Goal: Transaction & Acquisition: Book appointment/travel/reservation

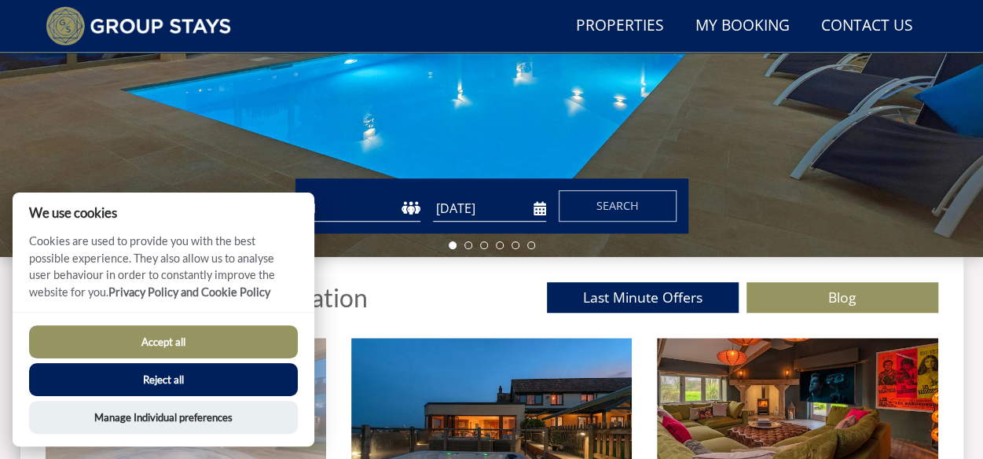
scroll to position [355, 0]
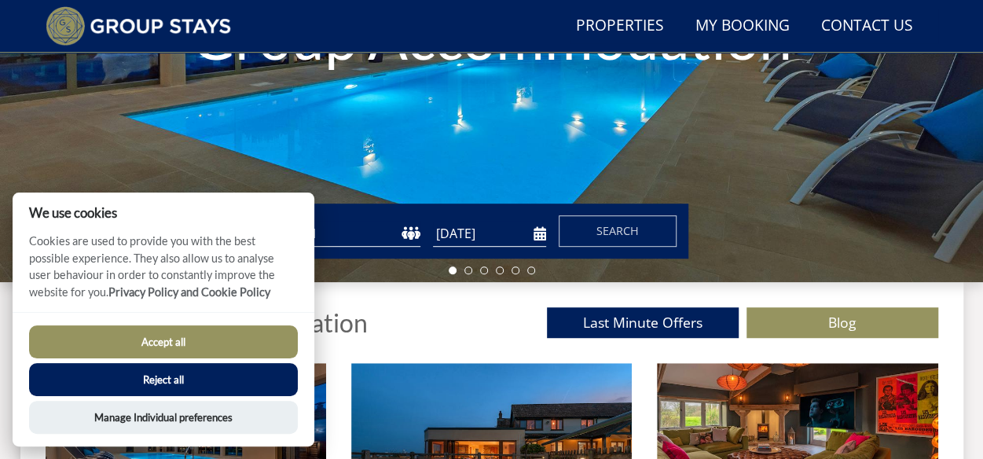
click at [217, 345] on button "Accept all" at bounding box center [163, 341] width 269 height 33
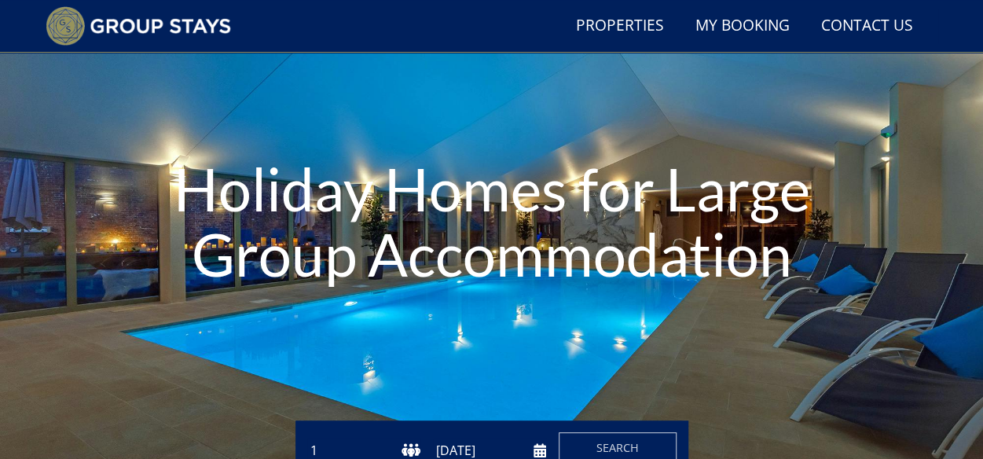
scroll to position [119, 0]
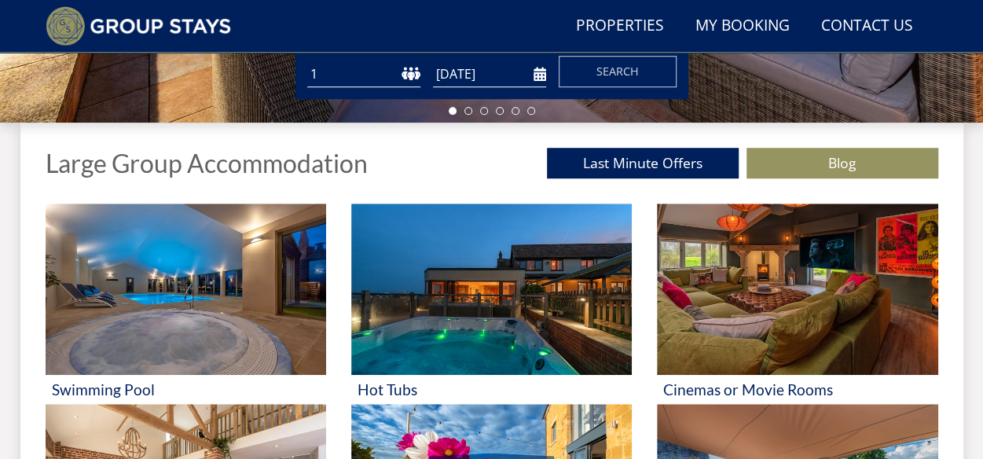
scroll to position [592, 0]
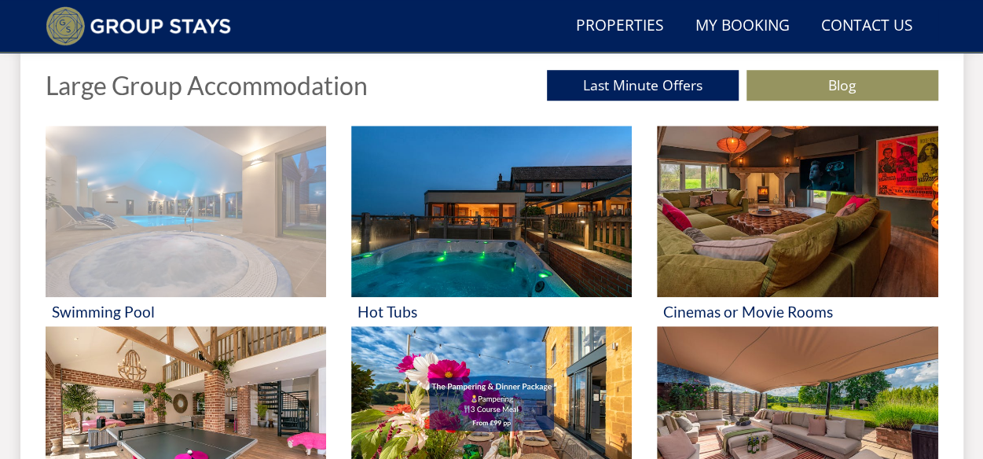
click at [279, 243] on img at bounding box center [186, 211] width 280 height 171
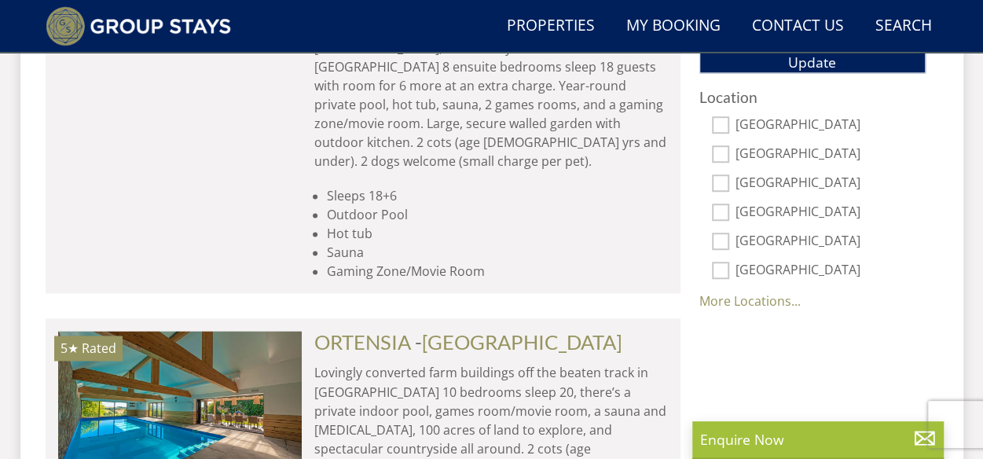
scroll to position [1100, 0]
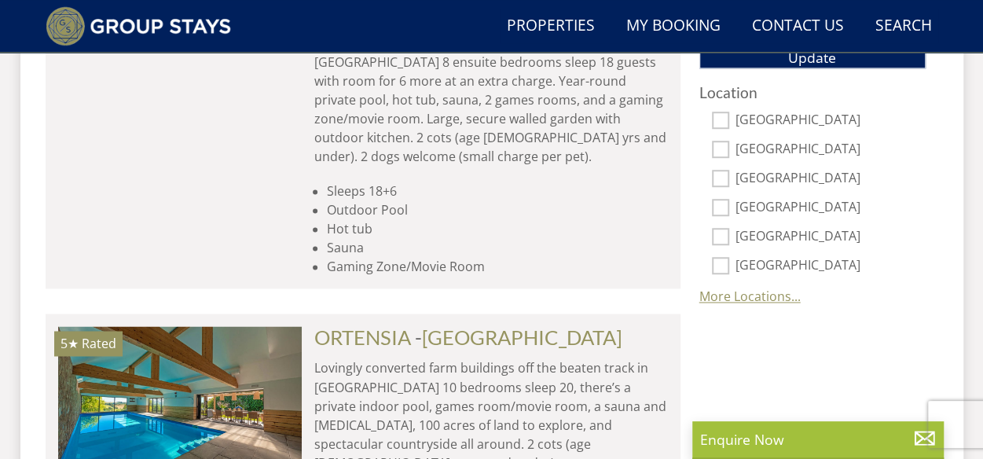
click at [737, 293] on link "More Locations..." at bounding box center [749, 296] width 101 height 17
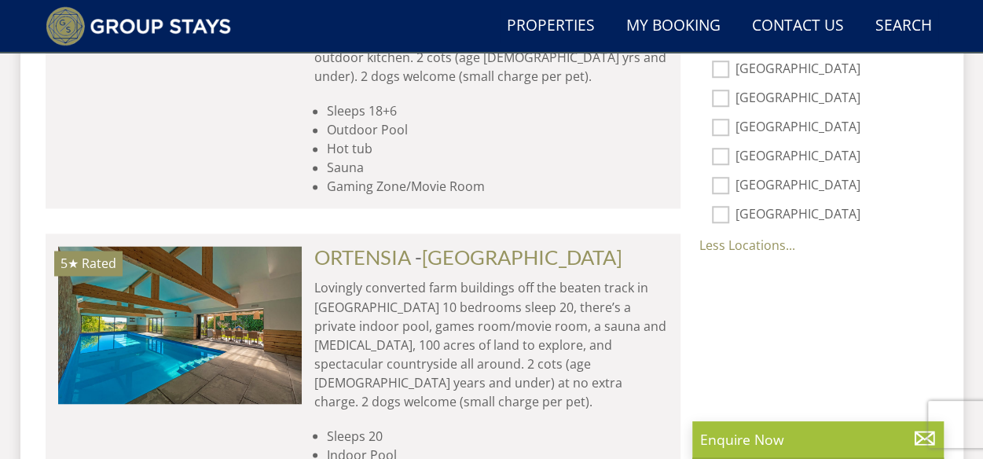
scroll to position [1257, 0]
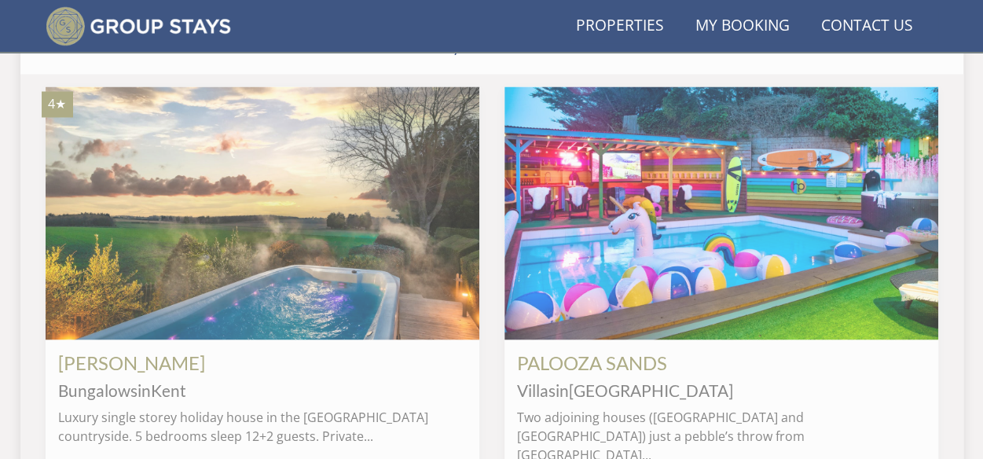
scroll to position [592, 0]
